Goal: Task Accomplishment & Management: Manage account settings

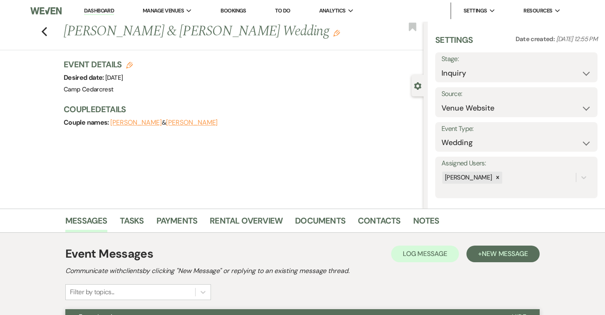
select select "5"
click at [92, 10] on link "Dashboard" at bounding box center [99, 11] width 30 height 8
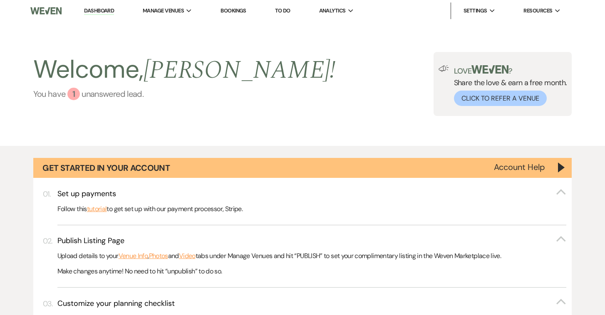
click at [132, 96] on link "You have 1 unanswered lead ." at bounding box center [184, 94] width 302 height 12
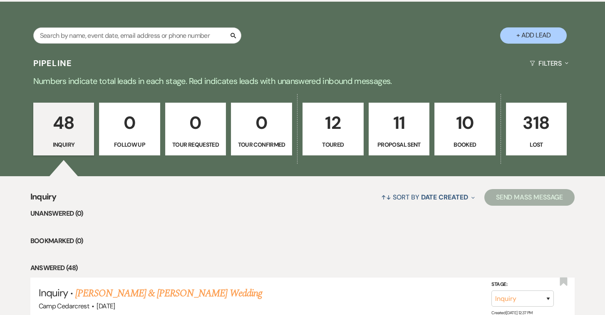
scroll to position [445, 0]
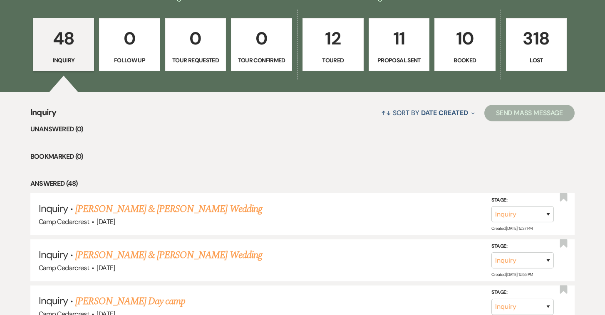
click at [120, 41] on p "0" at bounding box center [129, 39] width 50 height 28
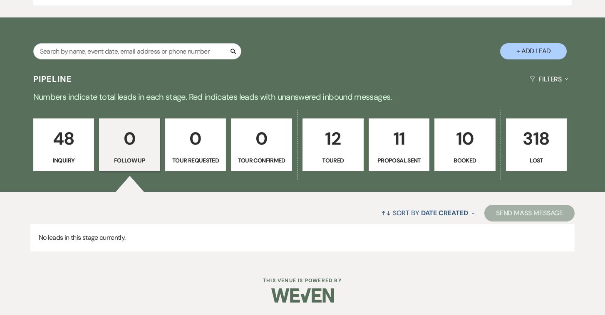
scroll to position [322, 0]
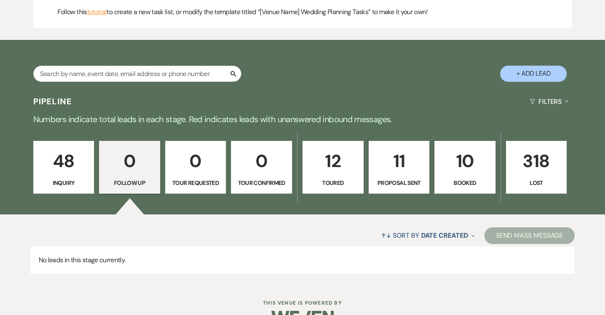
click at [207, 163] on p "0" at bounding box center [195, 161] width 50 height 28
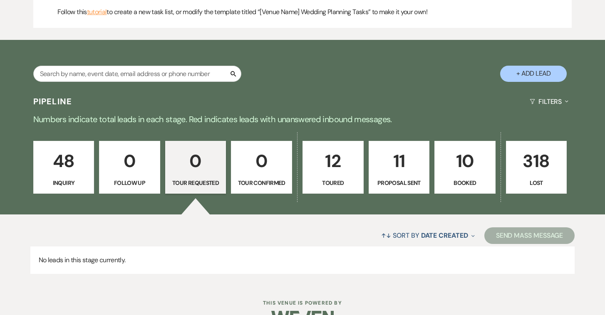
click at [271, 170] on p "0" at bounding box center [261, 161] width 50 height 28
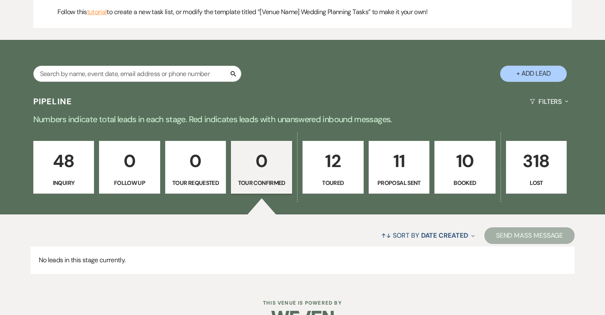
click at [381, 168] on p "11" at bounding box center [399, 161] width 50 height 28
select select "6"
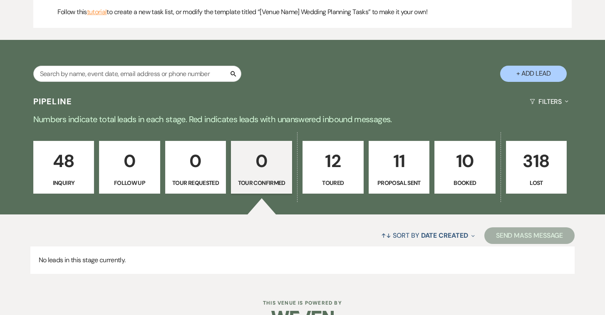
select select "6"
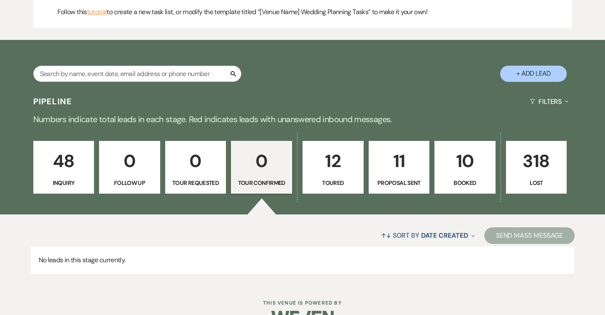
select select "6"
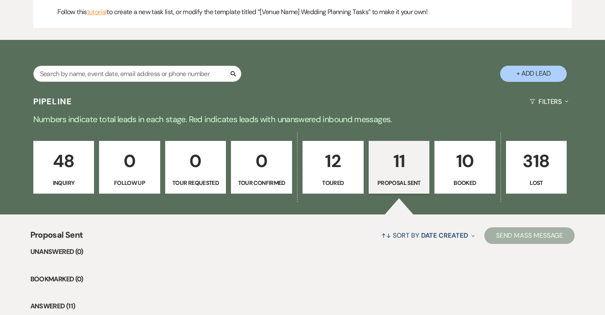
click at [328, 168] on p "12" at bounding box center [333, 161] width 50 height 28
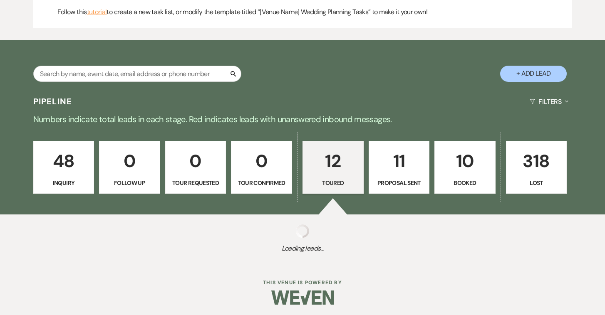
select select "5"
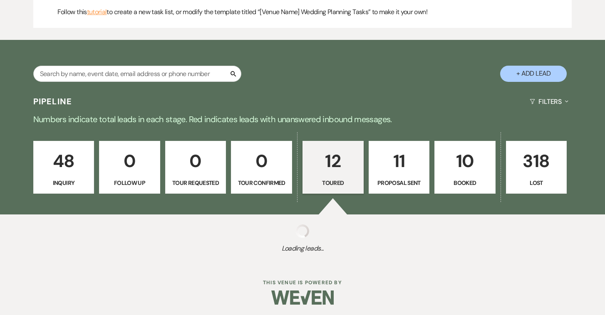
select select "5"
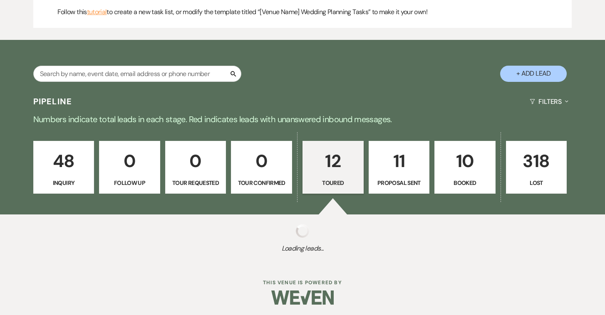
select select "5"
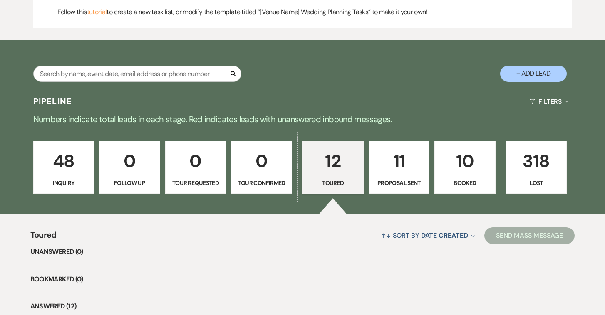
click at [501, 166] on div "48 Inquiry 0 Follow Up 0 Tour Requested 0 Tour Confirmed 12 Toured 11 Proposal …" at bounding box center [302, 173] width 599 height 84
click at [471, 180] on p "Booked" at bounding box center [465, 182] width 50 height 9
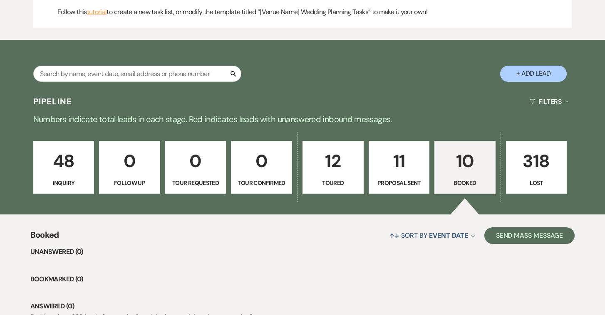
click at [541, 170] on p "318" at bounding box center [536, 161] width 50 height 28
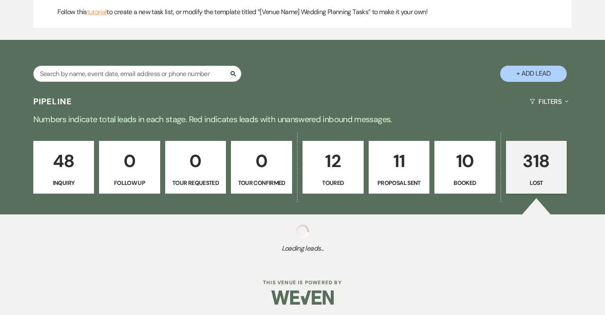
select select "8"
select select "10"
select select "8"
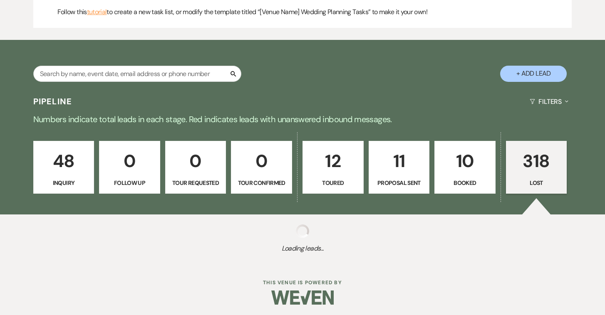
select select "10"
select select "8"
select select "10"
select select "8"
select select "10"
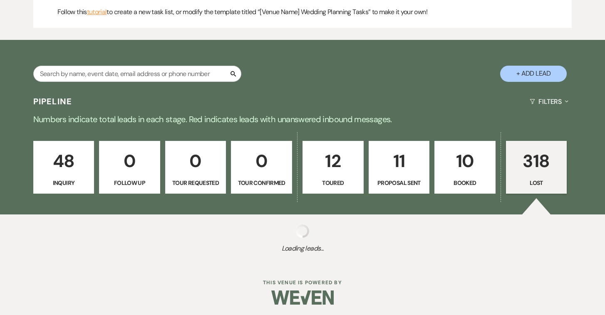
select select "8"
select select "5"
select select "8"
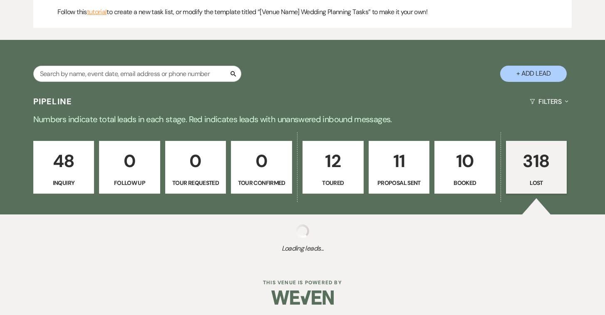
select select "10"
select select "8"
select select "10"
select select "8"
select select "10"
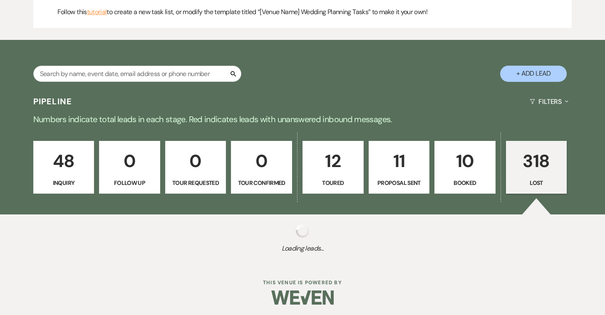
select select "8"
select select "10"
select select "8"
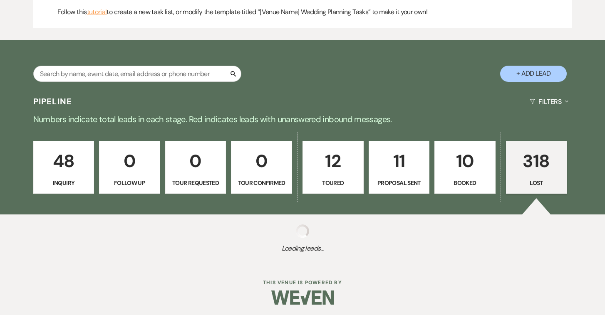
select select "10"
select select "8"
select select "10"
select select "8"
select select "5"
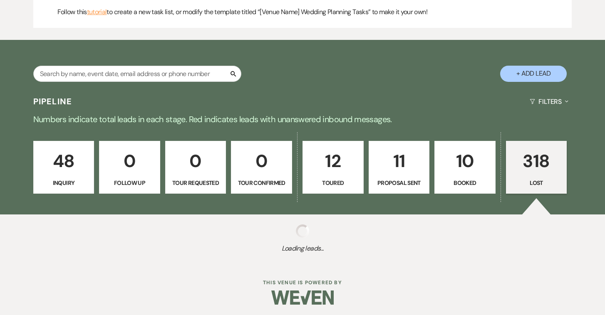
select select "8"
select select "5"
select select "8"
select select "10"
select select "8"
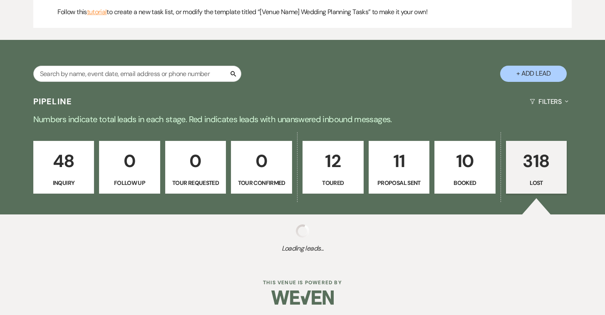
select select "8"
select select "10"
select select "8"
select select "10"
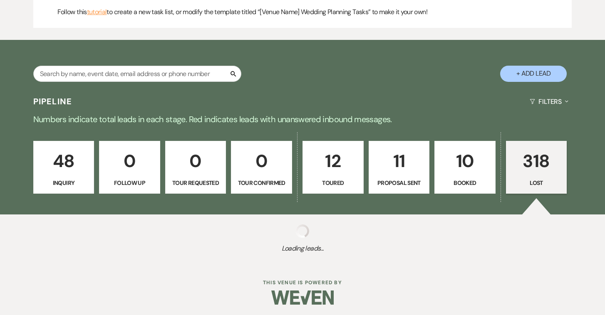
select select "8"
select select "5"
select select "8"
select select "10"
select select "8"
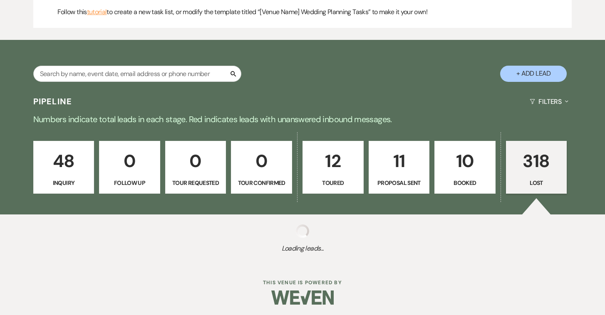
select select "5"
select select "8"
select select "5"
select select "8"
select select "5"
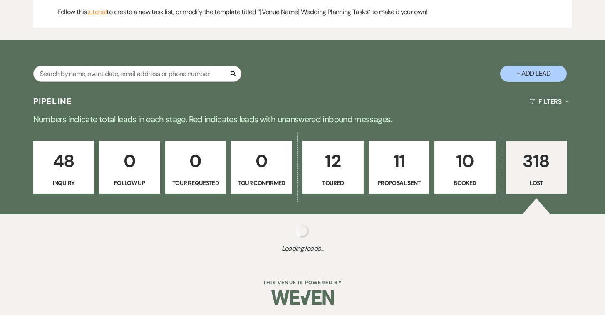
select select "8"
select select "5"
select select "8"
select select "5"
select select "8"
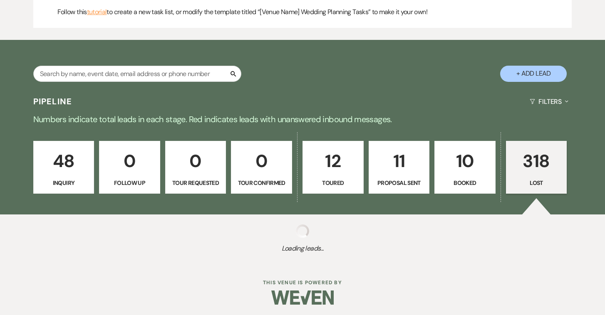
select select "10"
select select "8"
select select "10"
select select "8"
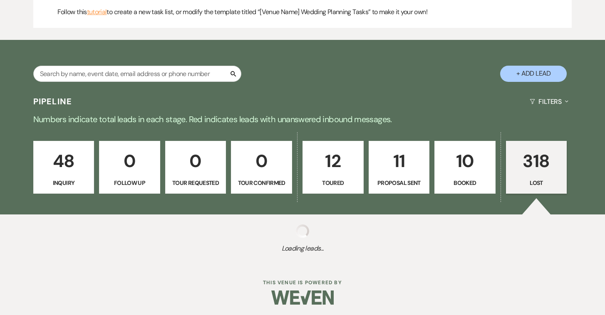
select select "8"
select select "5"
select select "8"
select select "10"
select select "8"
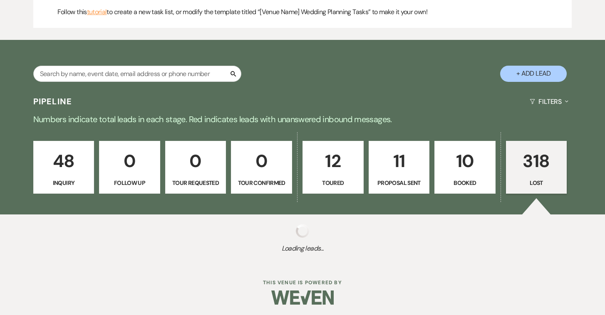
select select "10"
select select "8"
select select "5"
select select "8"
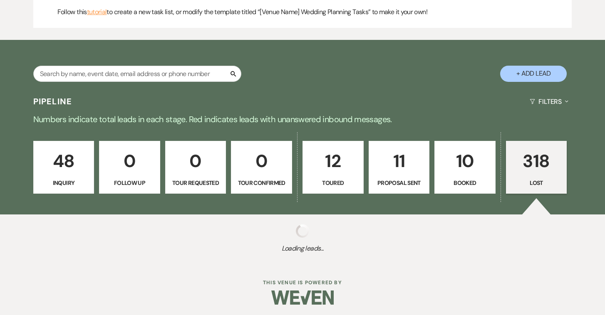
select select "8"
select select "5"
select select "8"
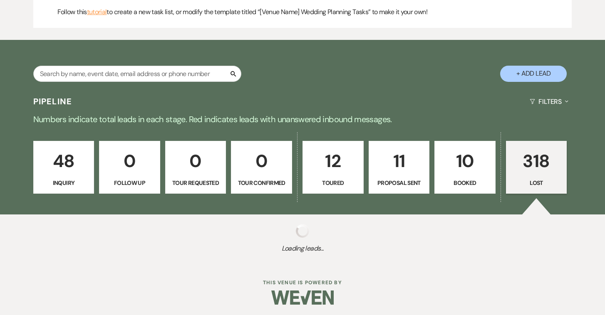
select select "5"
select select "8"
select select "10"
select select "8"
select select "5"
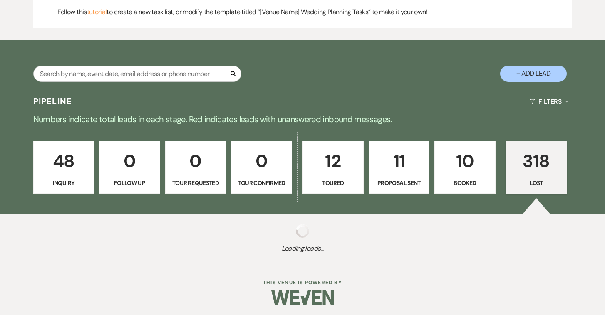
select select "8"
select select "10"
select select "8"
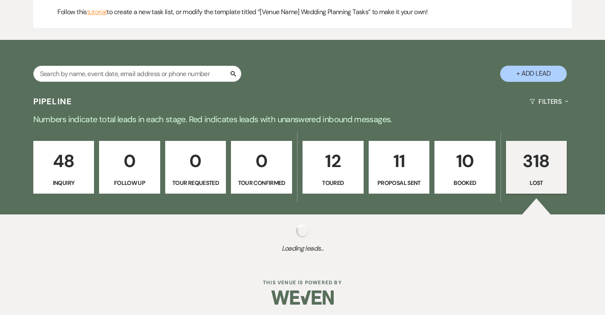
select select "5"
select select "8"
select select "10"
select select "8"
select select "10"
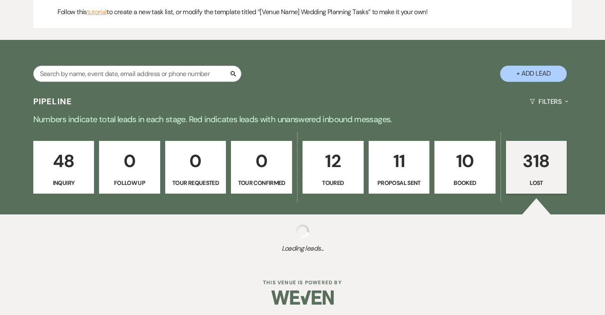
select select "8"
select select "10"
select select "8"
select select "5"
select select "8"
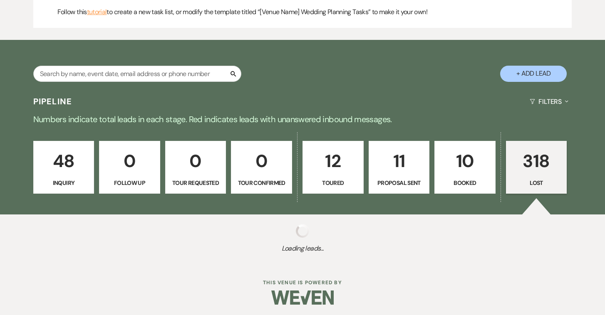
select select "5"
select select "8"
select select "10"
select select "8"
select select "5"
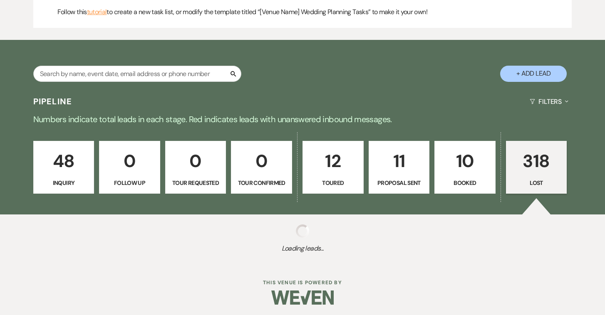
select select "8"
select select "5"
select select "8"
select select "10"
select select "8"
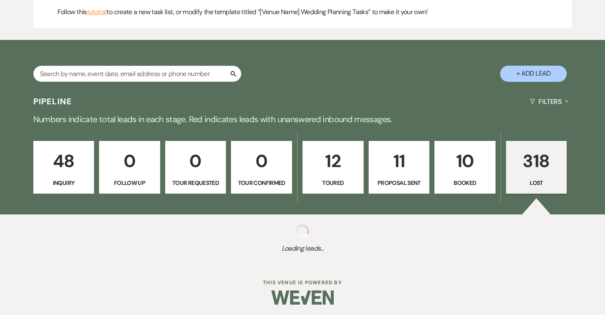
select select "5"
select select "8"
select select "5"
select select "8"
select select "5"
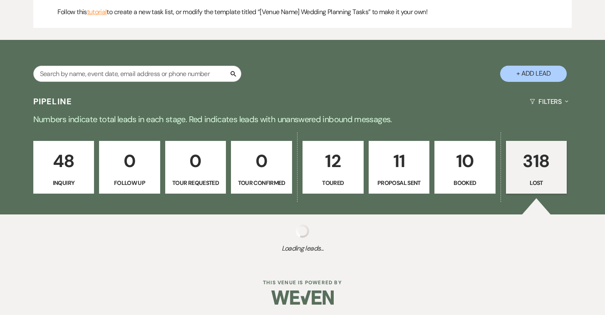
select select "8"
select select "5"
select select "8"
select select "5"
select select "8"
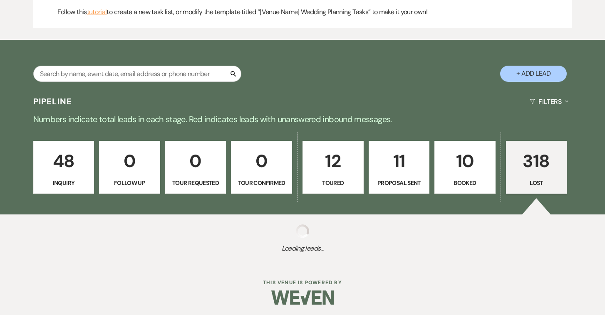
select select "5"
select select "8"
select select "5"
select select "8"
select select "10"
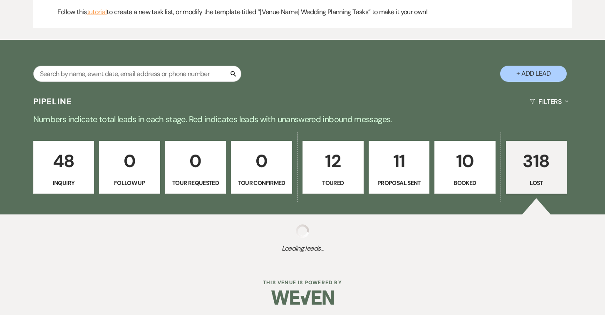
select select "8"
select select "10"
select select "8"
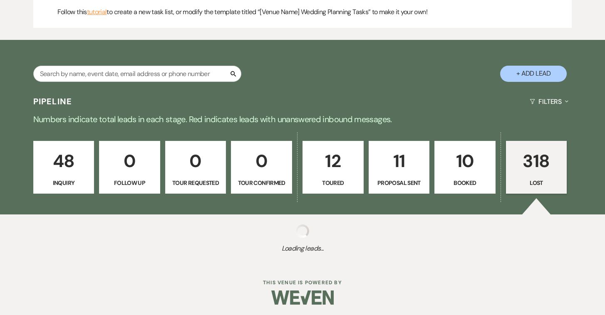
select select "5"
select select "8"
select select "5"
select select "8"
select select "10"
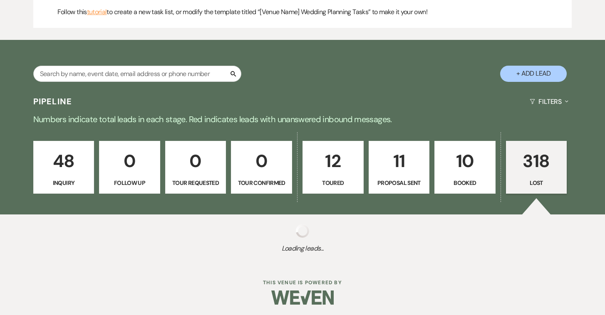
select select "8"
select select "5"
select select "8"
select select "5"
select select "8"
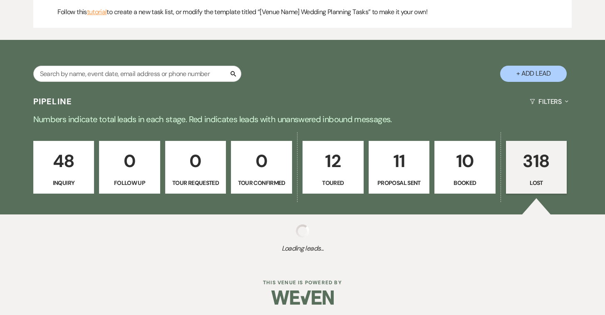
select select "5"
select select "8"
select select "5"
select select "8"
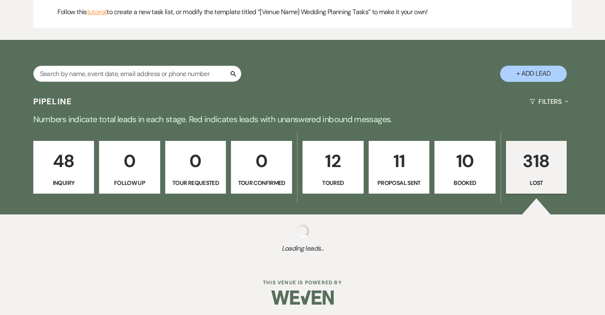
select select "8"
select select "5"
select select "8"
select select "5"
select select "8"
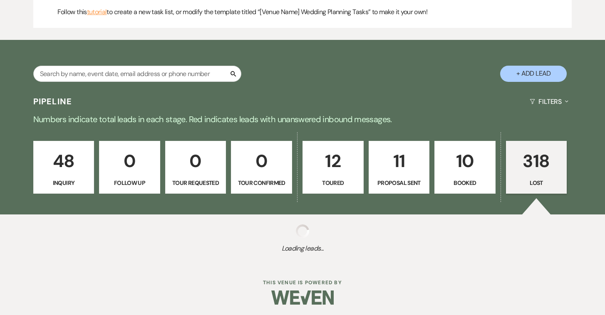
select select "5"
select select "8"
select select "5"
select select "8"
select select "5"
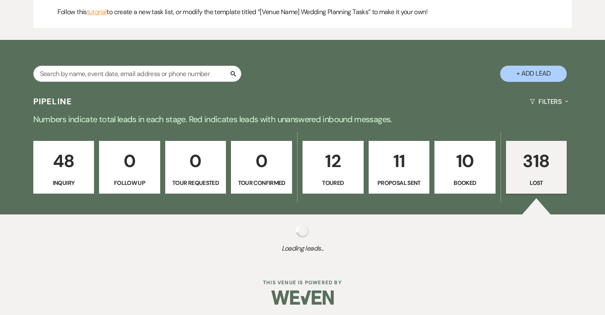
select select "8"
select select "5"
select select "8"
select select "5"
select select "8"
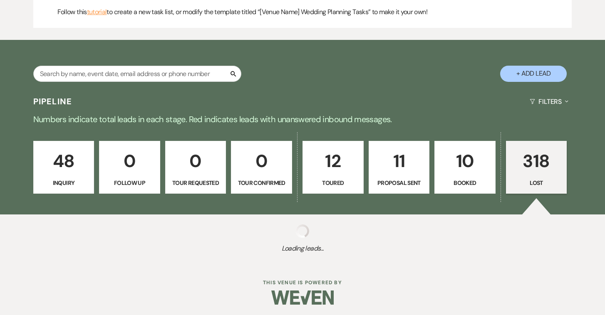
select select "5"
select select "8"
select select "10"
select select "8"
select select "10"
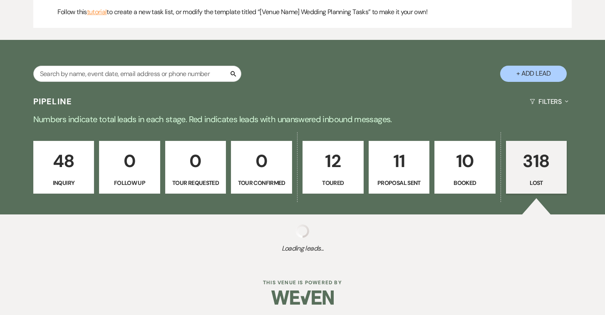
select select "8"
select select "10"
select select "8"
select select "10"
select select "8"
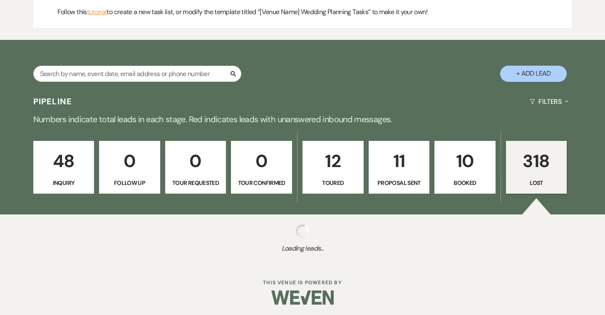
select select "5"
select select "8"
select select "5"
select select "8"
select select "6"
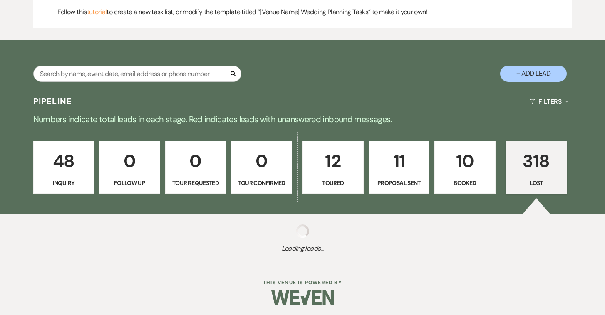
select select "8"
select select "10"
select select "8"
select select "5"
select select "8"
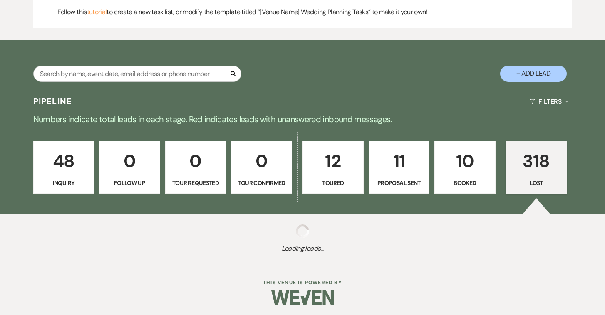
select select "5"
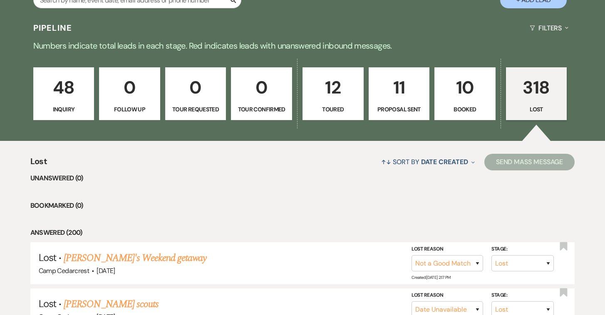
scroll to position [468, 0]
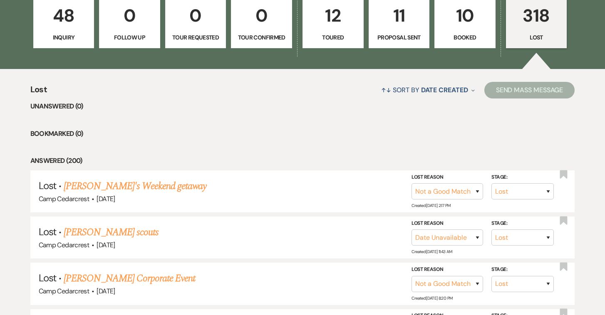
click at [61, 36] on p "Inquiry" at bounding box center [64, 37] width 50 height 9
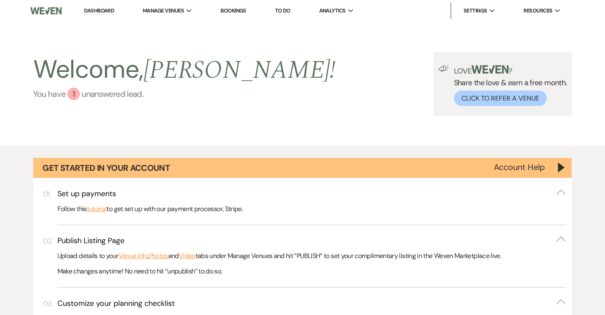
click at [131, 96] on link "You have 1 unanswered lead ." at bounding box center [184, 94] width 302 height 12
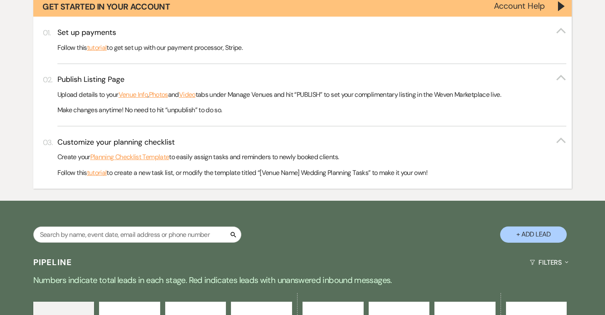
scroll to position [236, 0]
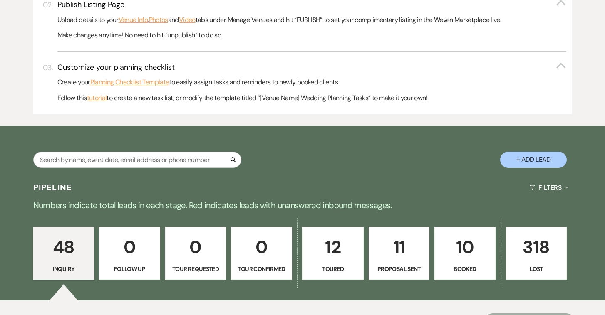
click at [140, 231] on link "0 Follow Up" at bounding box center [129, 253] width 61 height 53
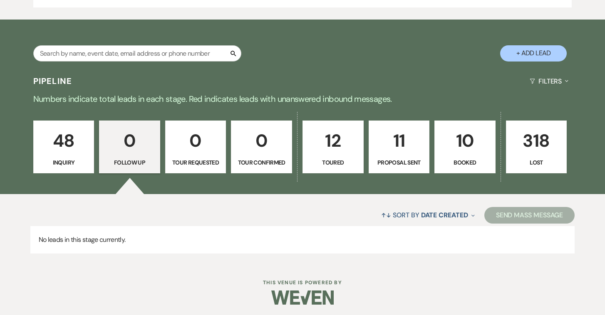
scroll to position [342, 0]
click at [210, 121] on link "0 Tour Requested" at bounding box center [195, 147] width 61 height 53
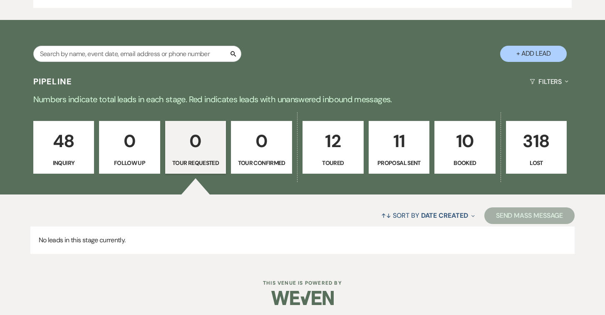
click at [202, 140] on p "0" at bounding box center [195, 141] width 50 height 28
click at [252, 144] on p "0" at bounding box center [261, 141] width 50 height 28
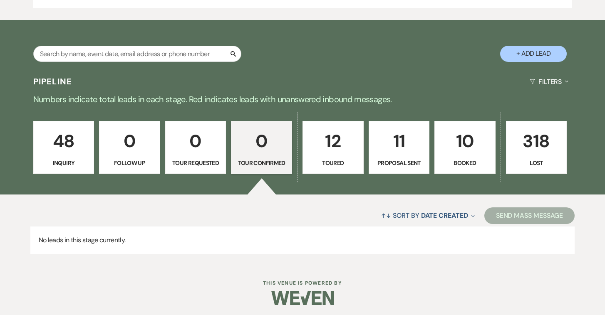
click at [323, 160] on p "Toured" at bounding box center [333, 162] width 50 height 9
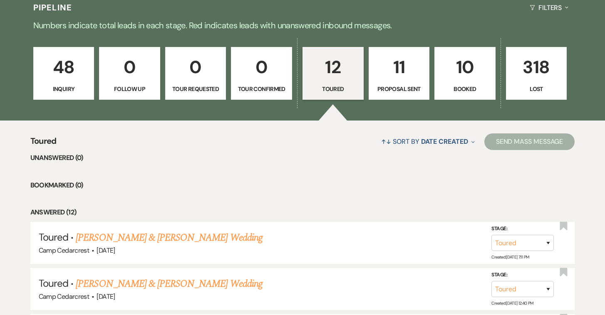
scroll to position [438, 0]
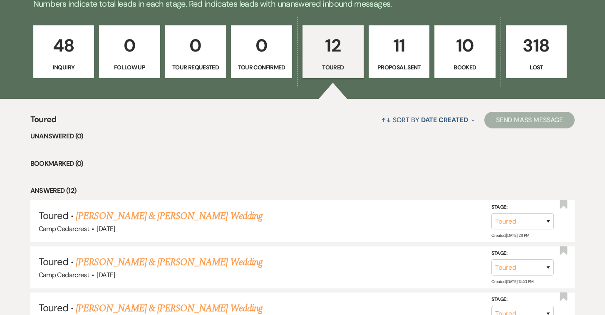
click at [402, 72] on link "11 Proposal Sent" at bounding box center [398, 51] width 61 height 53
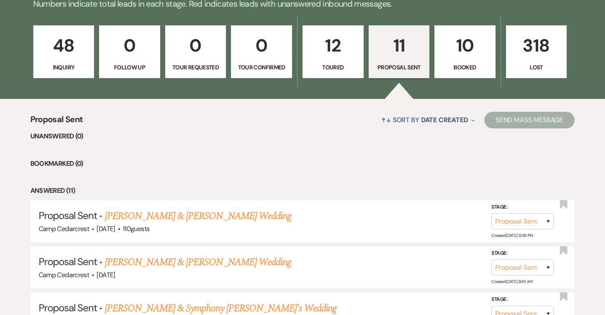
click at [330, 66] on p "Toured" at bounding box center [333, 67] width 50 height 9
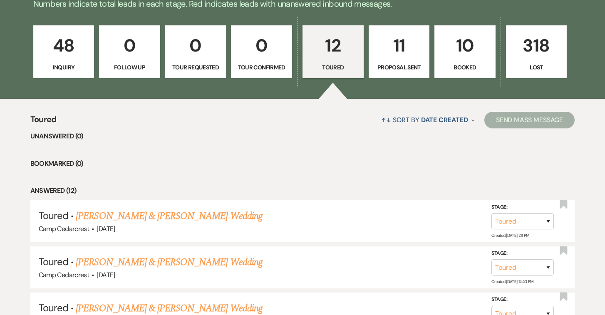
click at [371, 74] on link "11 Proposal Sent" at bounding box center [398, 51] width 61 height 53
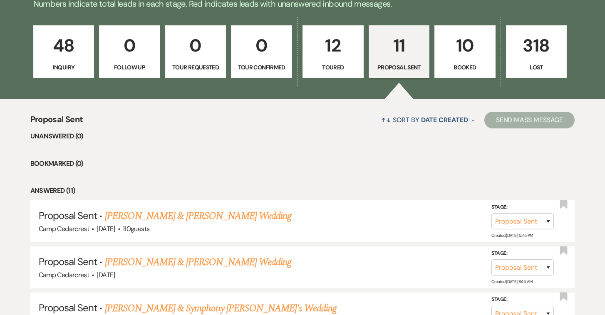
click at [328, 64] on p "Toured" at bounding box center [333, 67] width 50 height 9
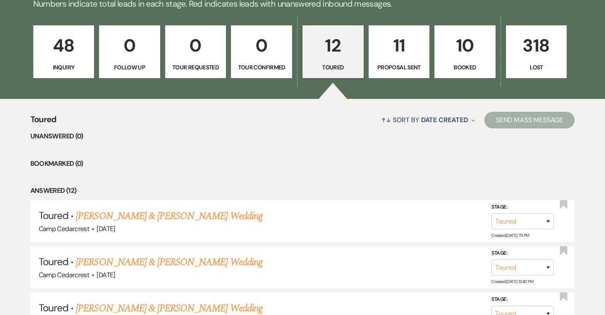
click at [397, 63] on p "Proposal Sent" at bounding box center [399, 67] width 50 height 9
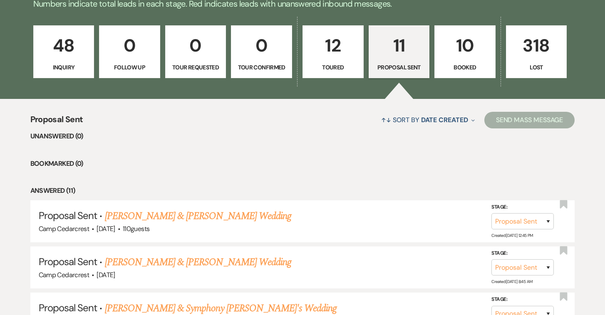
click at [460, 63] on p "Booked" at bounding box center [465, 67] width 50 height 9
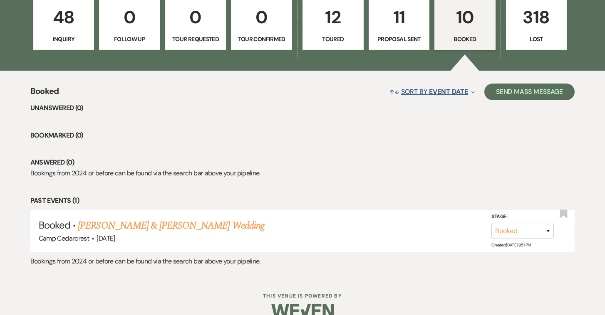
scroll to position [470, 0]
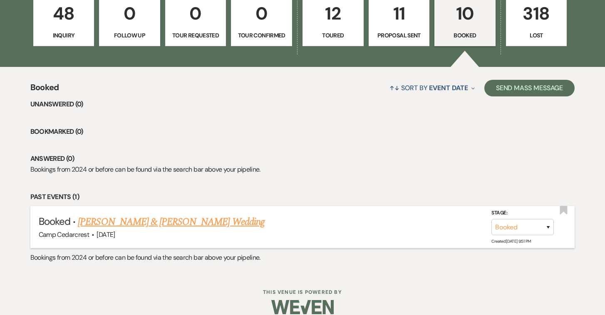
click at [264, 222] on link "[PERSON_NAME] & [PERSON_NAME] Wedding" at bounding box center [171, 222] width 186 height 15
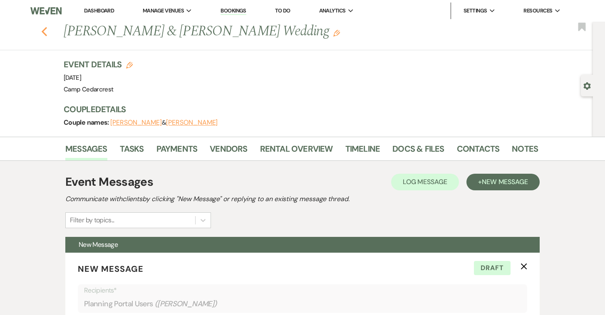
click at [44, 28] on icon "Previous" at bounding box center [44, 32] width 6 height 10
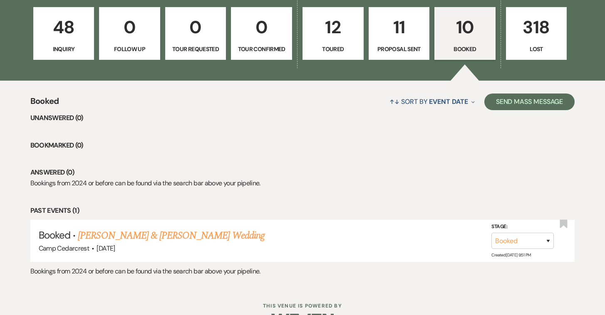
click at [551, 28] on p "318" at bounding box center [536, 27] width 50 height 28
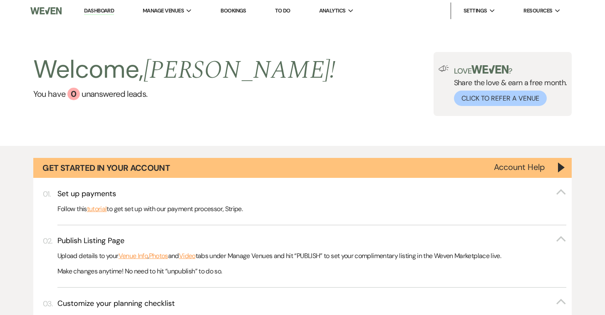
click at [103, 6] on li "Dashboard" at bounding box center [99, 10] width 38 height 17
